Goal: Task Accomplishment & Management: Use online tool/utility

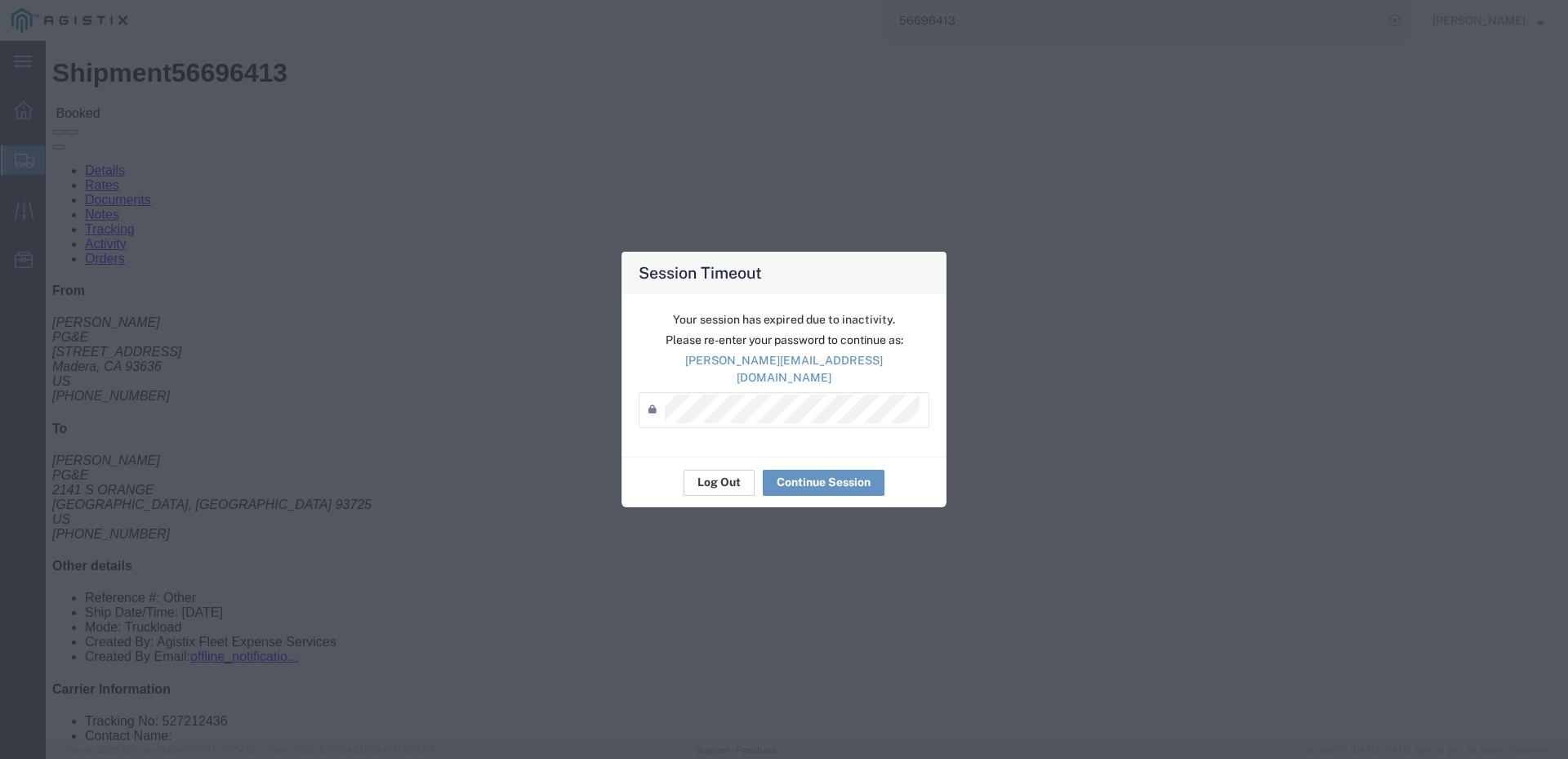
click at [712, 477] on button "Log Out" at bounding box center [720, 482] width 71 height 26
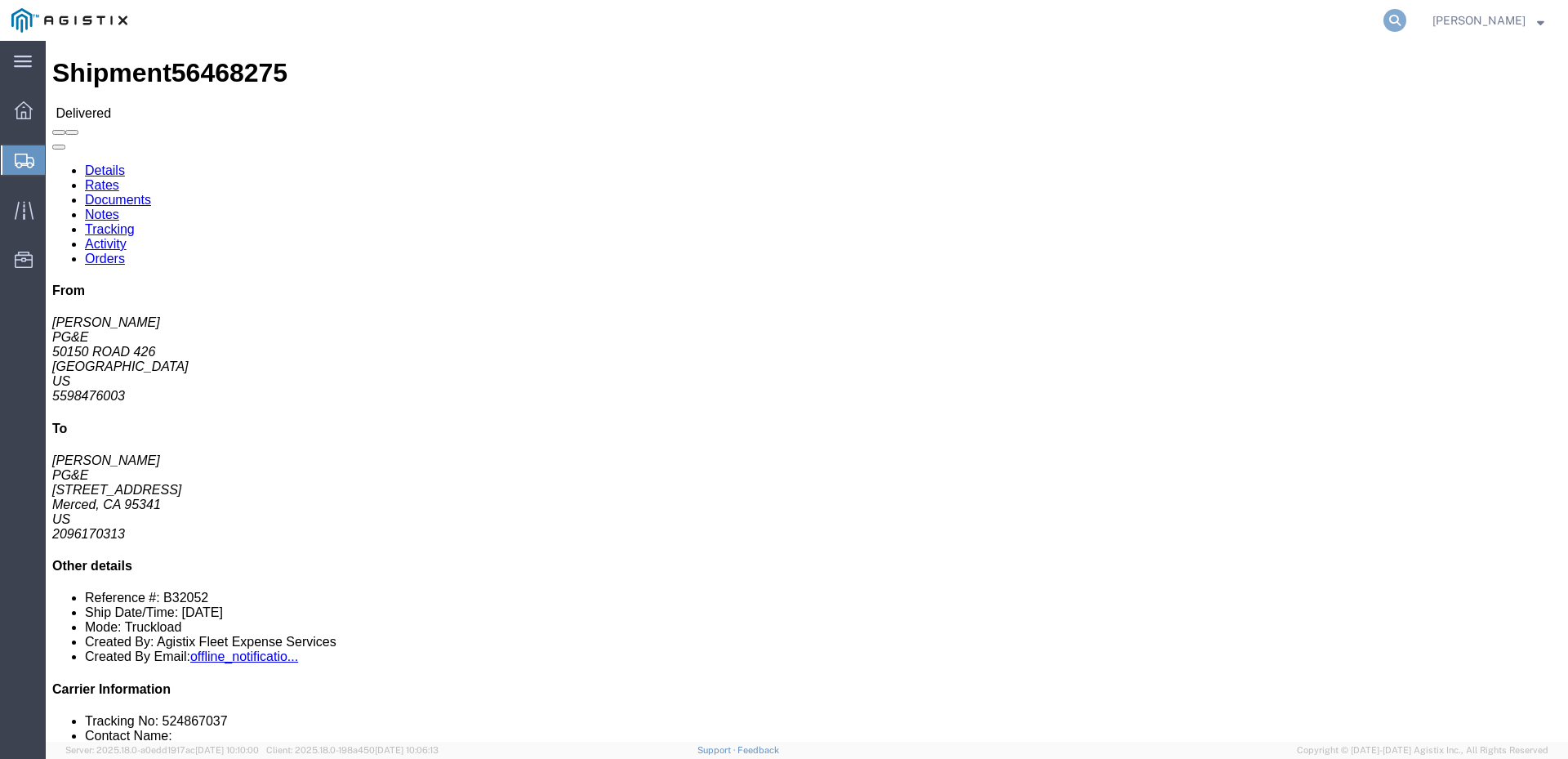
click at [1407, 21] on icon at bounding box center [1395, 20] width 23 height 23
click at [1085, 16] on input "search" at bounding box center [1135, 20] width 497 height 39
paste input "56730424"
type input "56730424"
click link "Activity"
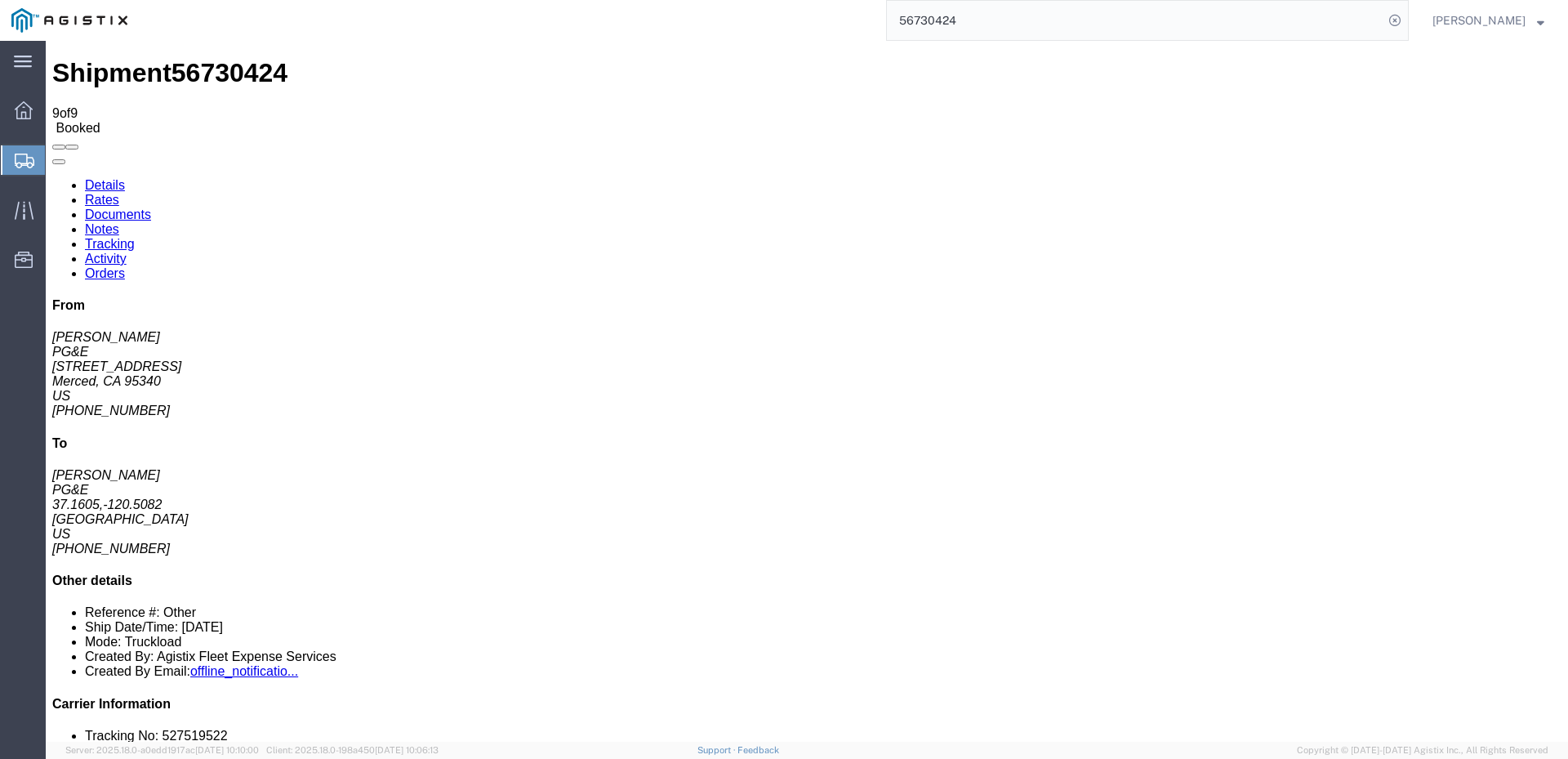
click at [59, 147] on span at bounding box center [59, 147] width 0 height 0
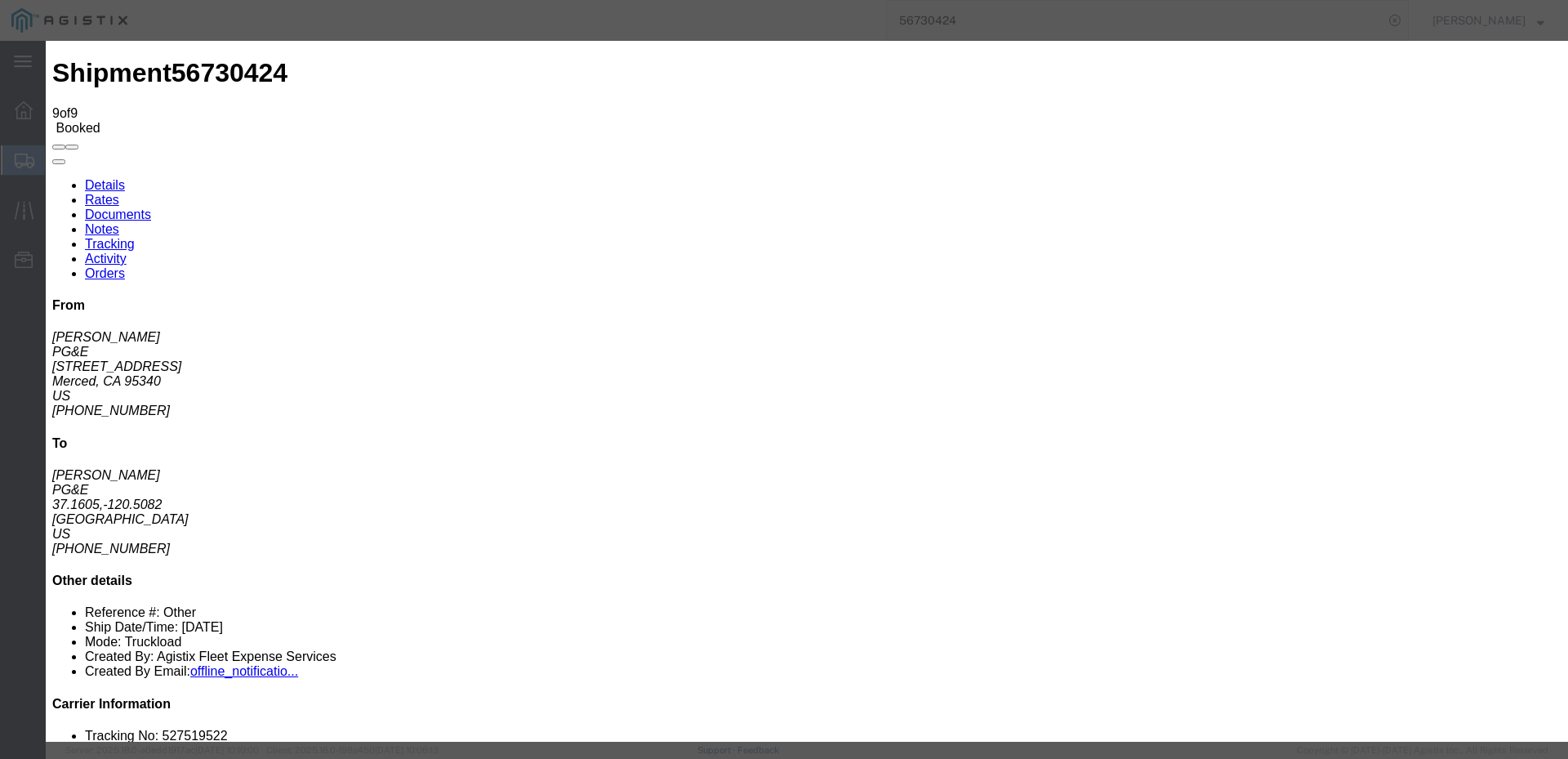
type input "mzarco@epplerinc.com"
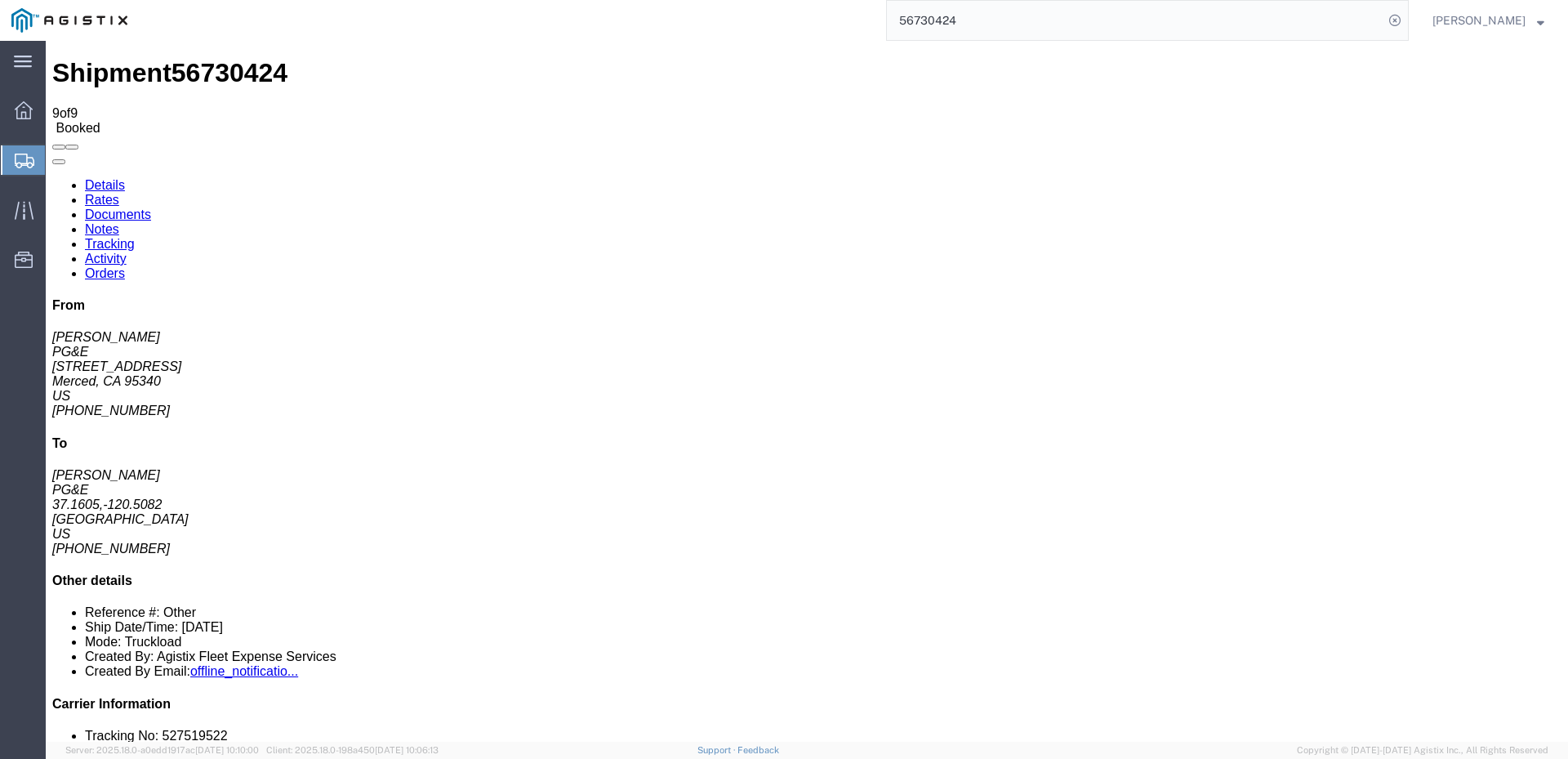
click at [59, 147] on span at bounding box center [59, 147] width 0 height 0
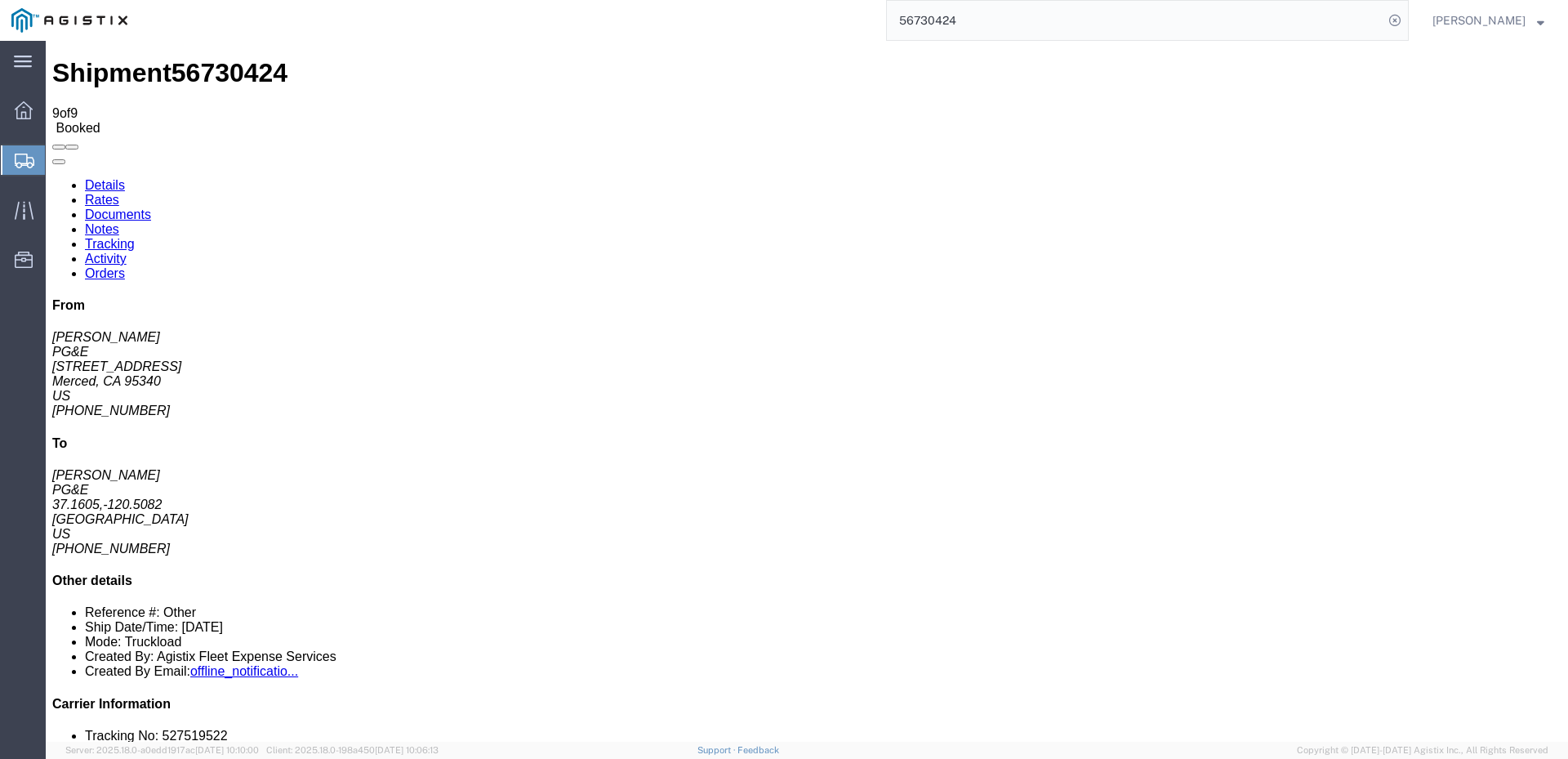
click at [106, 178] on link "Details" at bounding box center [105, 184] width 40 height 13
click span
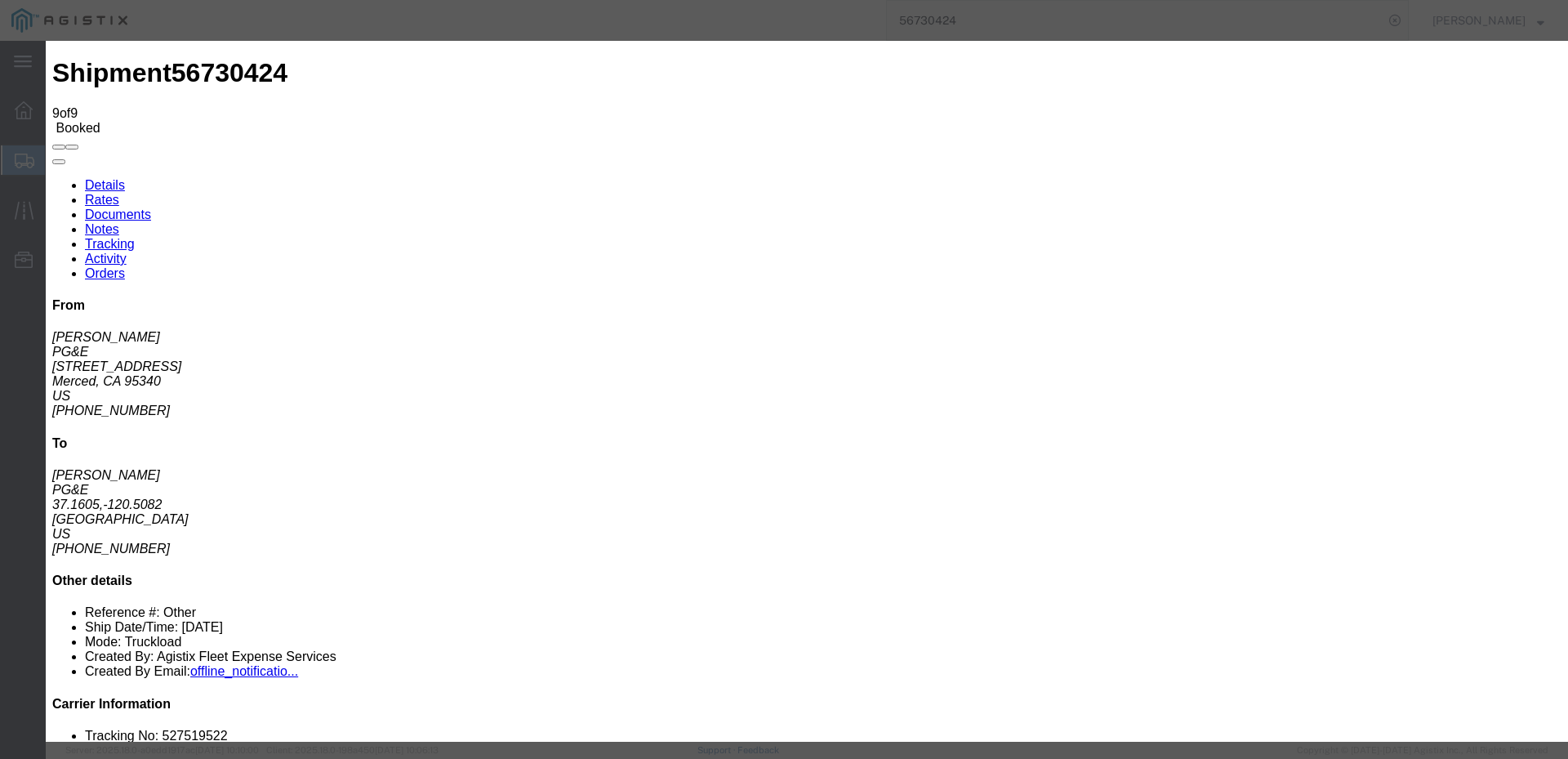
click input "text"
type input "mzarco@epplerinc.com"
click label "PGE Fleet Bill Of Lading"
click input "PGE Fleet Bill Of Lading"
checkbox input "true"
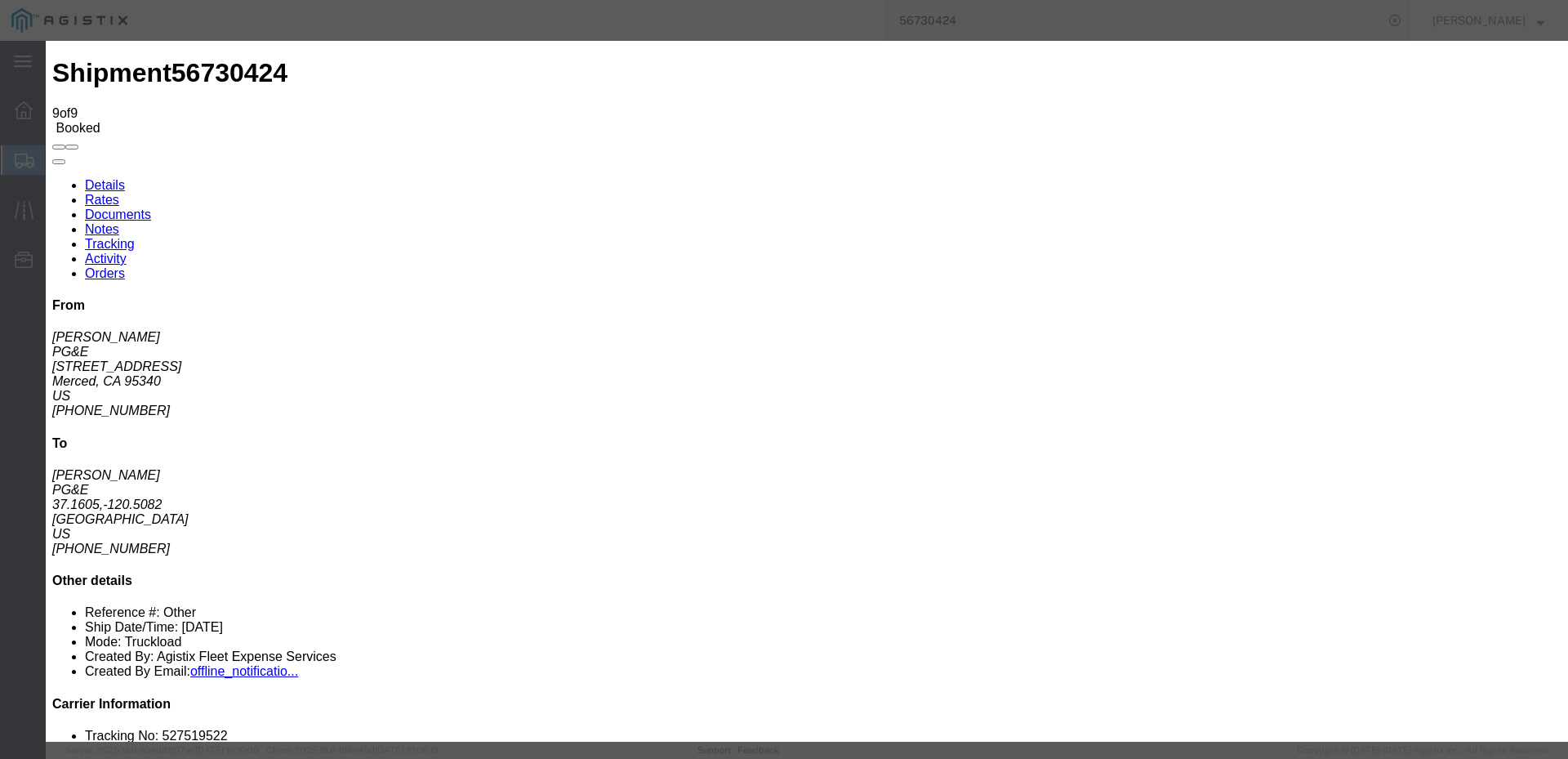
click button "Send"
